Goal: Understand process/instructions: Learn how to perform a task or action

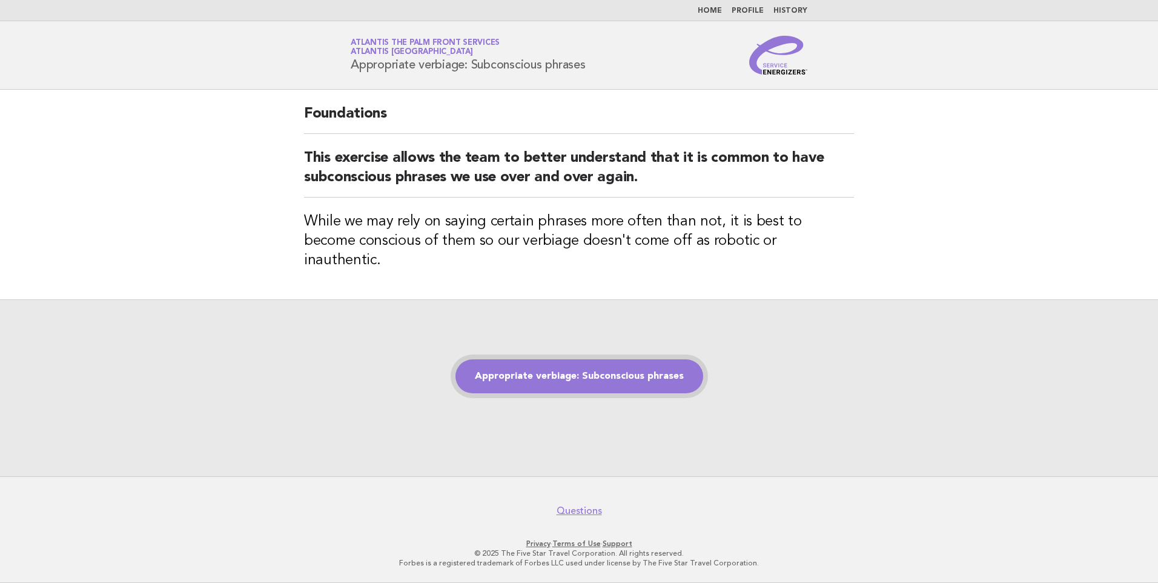
click at [615, 365] on link "Appropriate verbiage: Subconscious phrases" at bounding box center [580, 376] width 248 height 34
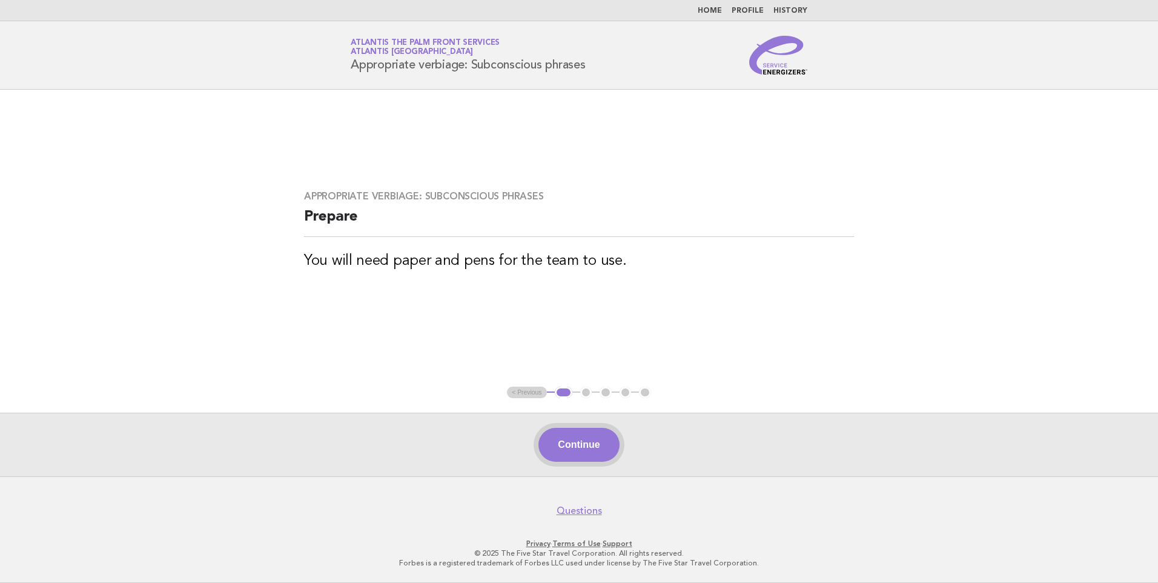
click at [591, 446] on button "Continue" at bounding box center [579, 445] width 81 height 34
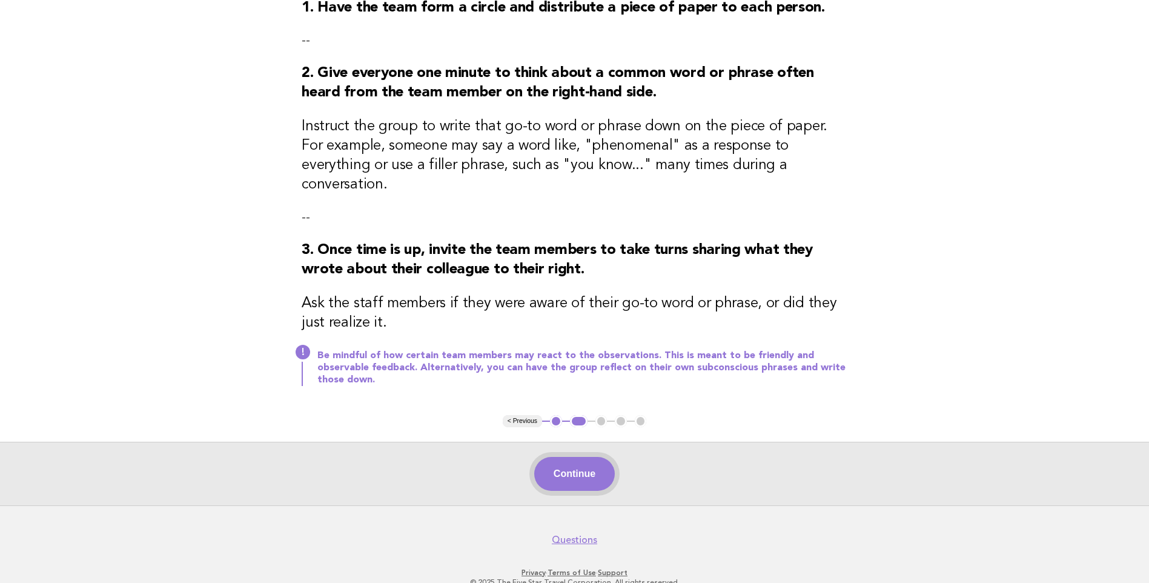
click at [586, 457] on button "Continue" at bounding box center [574, 474] width 81 height 34
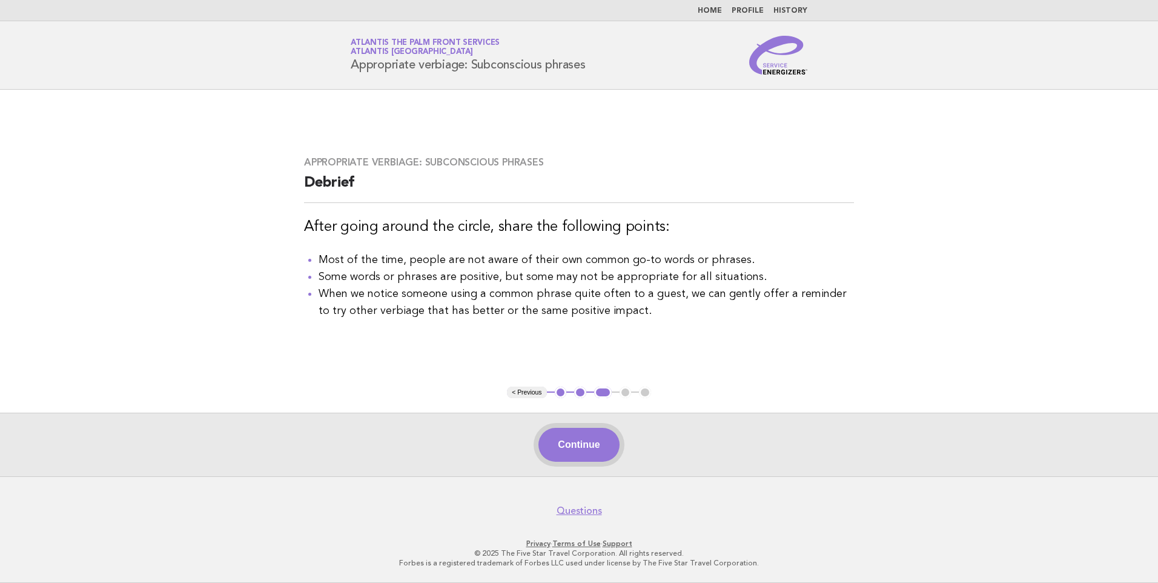
drag, startPoint x: 588, startPoint y: 443, endPoint x: 602, endPoint y: 443, distance: 14.6
click at [602, 443] on button "Continue" at bounding box center [579, 445] width 81 height 34
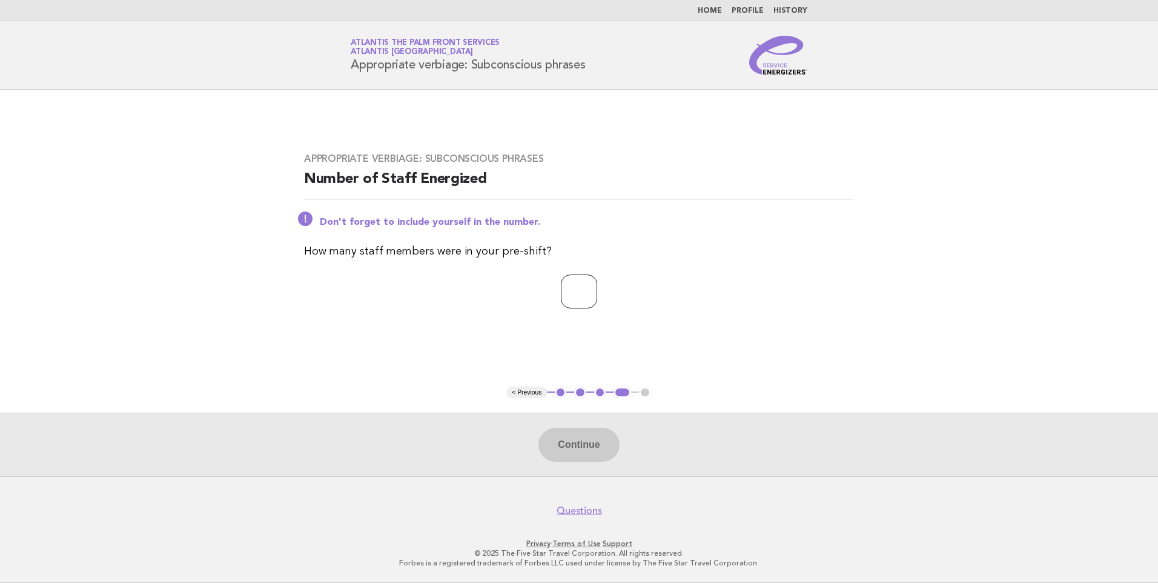
click at [574, 280] on input "number" at bounding box center [579, 291] width 36 height 34
type input "*"
click at [580, 452] on button "Continue" at bounding box center [579, 445] width 81 height 34
